Goal: Navigation & Orientation: Go to known website

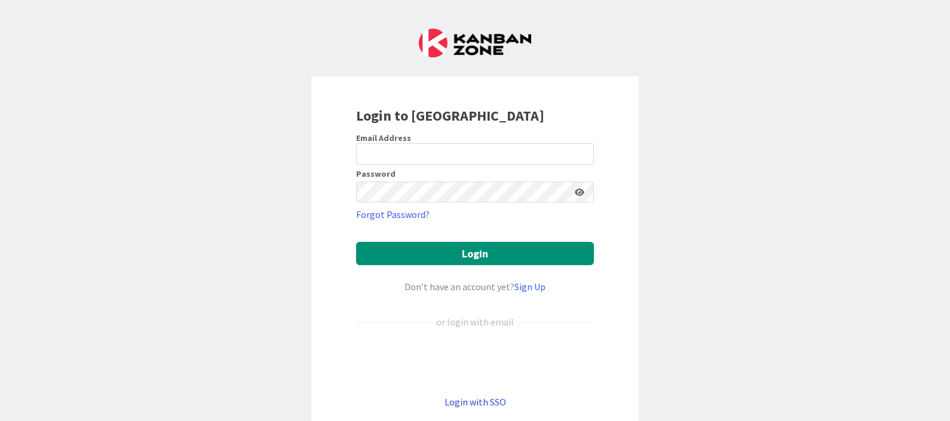
click at [486, 404] on link "Login with SSO" at bounding box center [475, 402] width 62 height 12
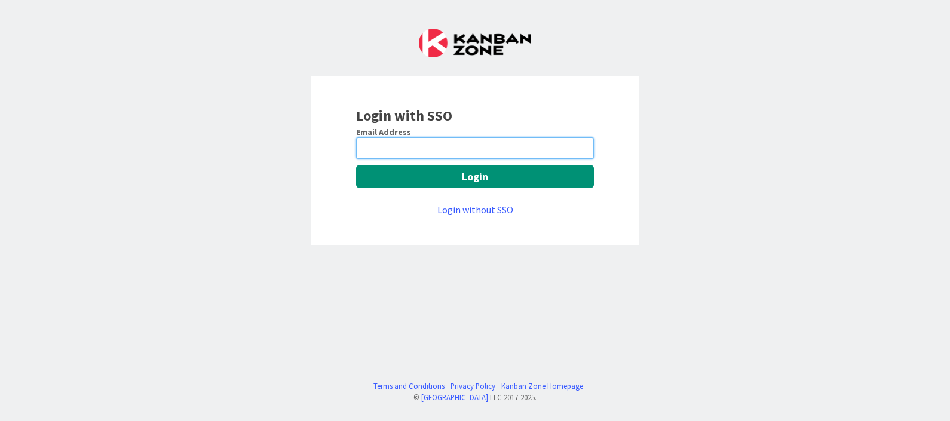
click at [464, 151] on input "email" at bounding box center [475, 148] width 238 height 22
type input "[EMAIL_ADDRESS][DOMAIN_NAME]"
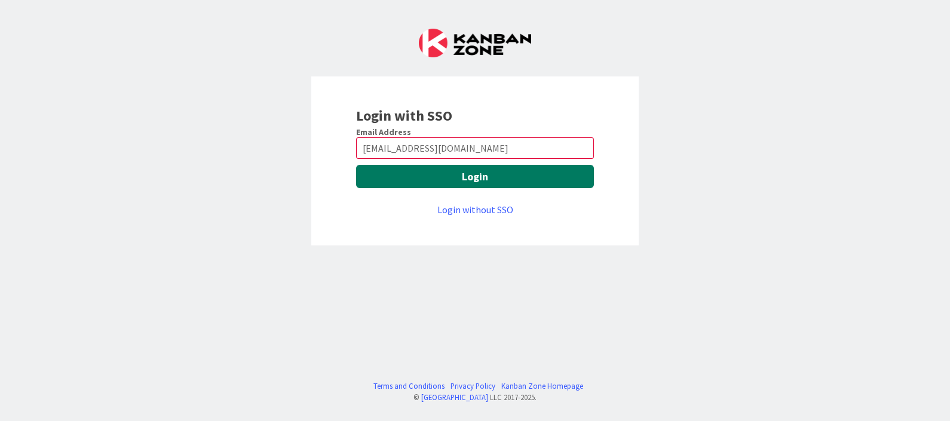
click at [449, 176] on button "Login" at bounding box center [475, 176] width 238 height 23
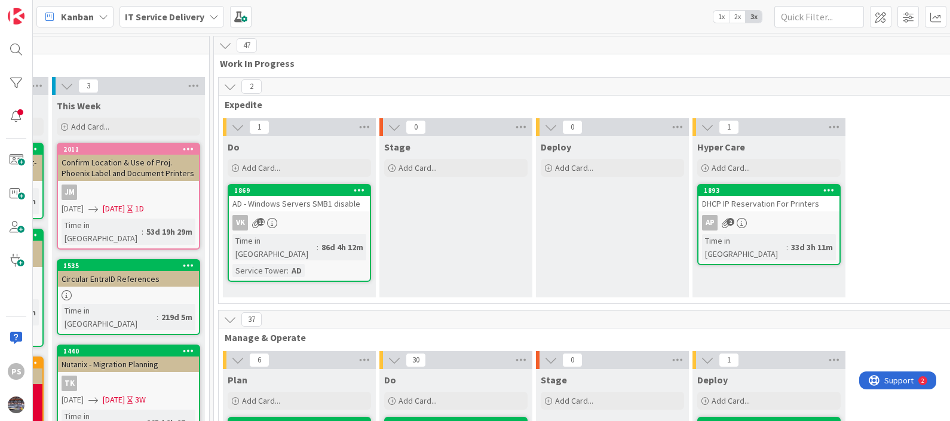
scroll to position [0, 614]
